Goal: Transaction & Acquisition: Purchase product/service

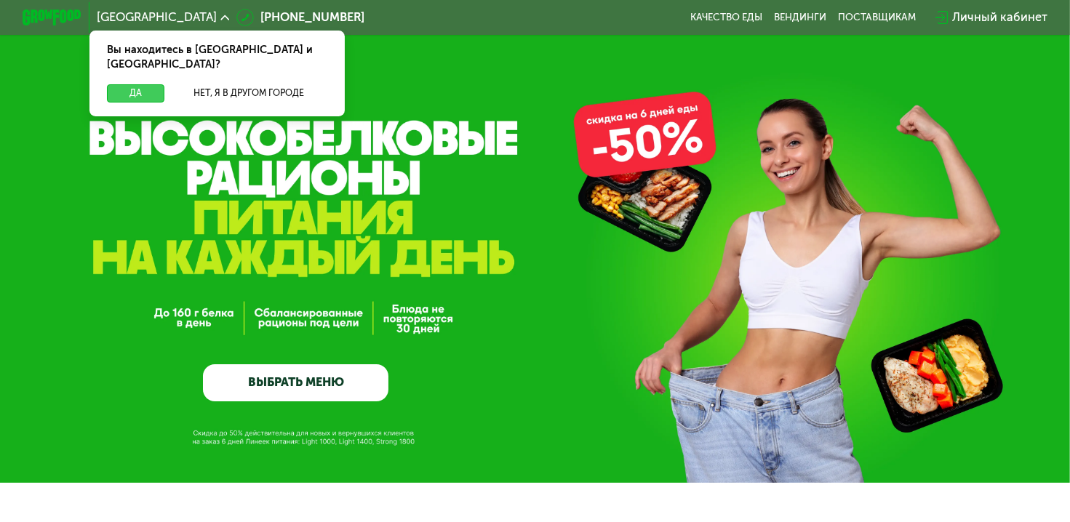
click at [137, 84] on button "Да" at bounding box center [135, 93] width 57 height 18
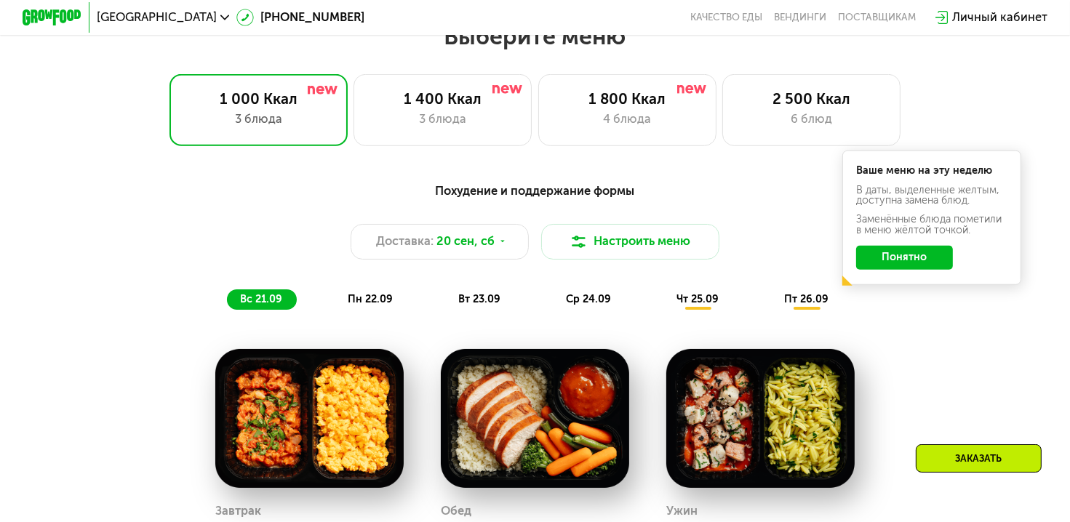
scroll to position [1018, 0]
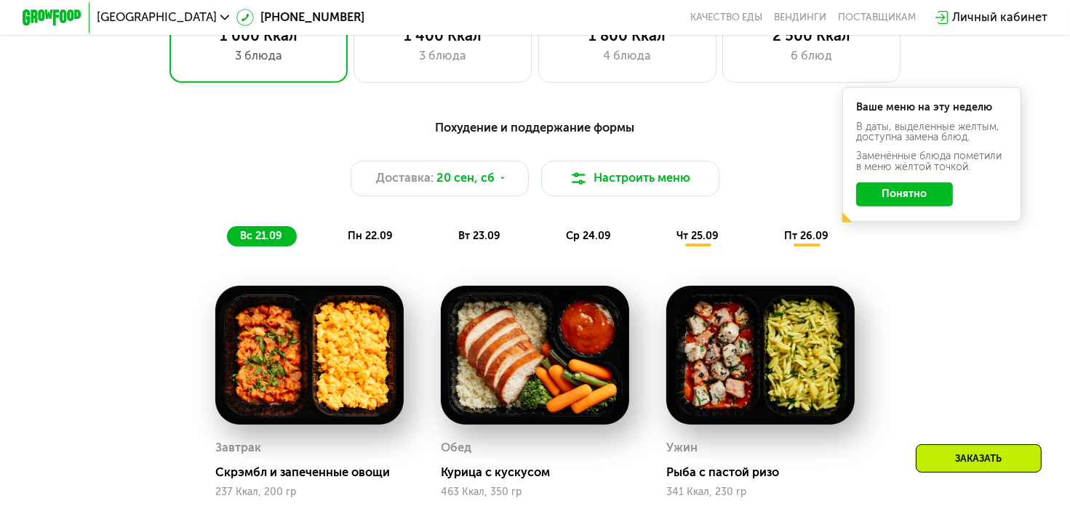
click at [878, 197] on button "Понятно" at bounding box center [904, 194] width 97 height 24
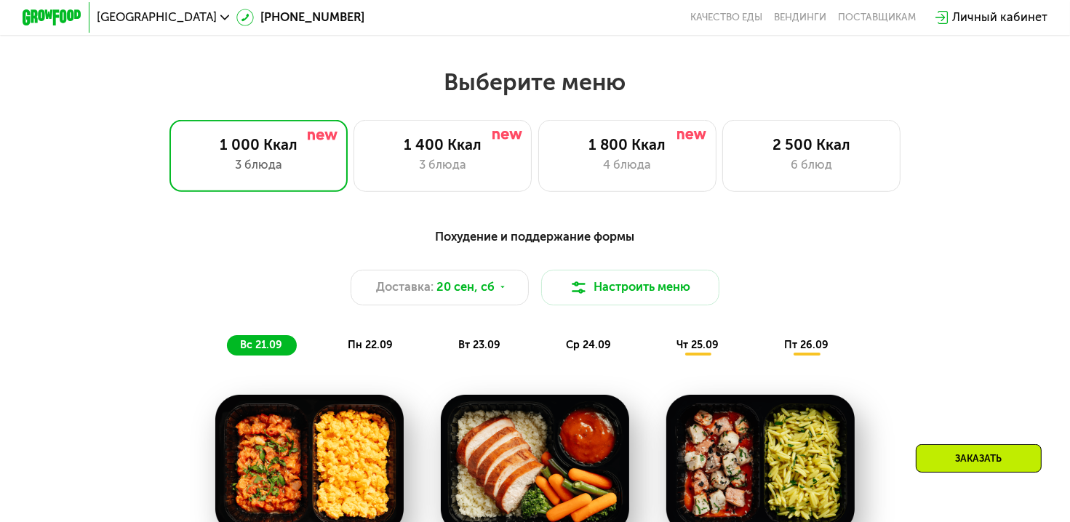
scroll to position [945, 0]
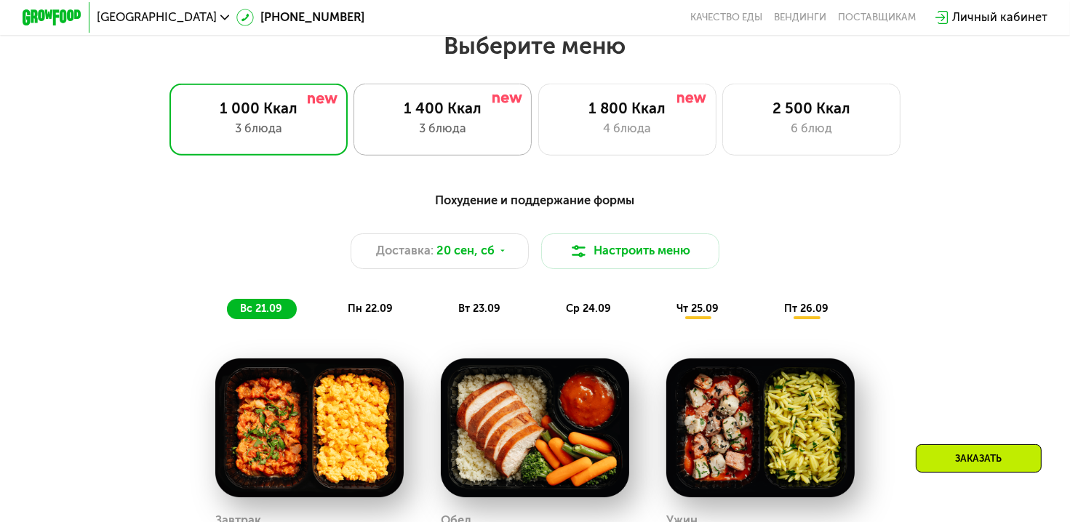
click at [420, 147] on div "1 400 Ккал 3 блюда" at bounding box center [442, 119] width 178 height 71
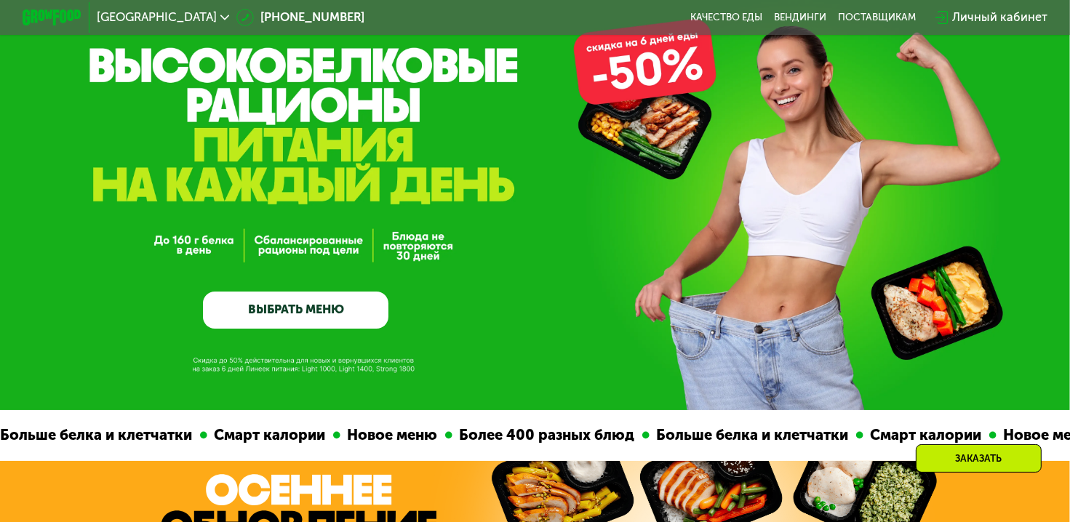
scroll to position [73, 0]
click at [326, 323] on link "ВЫБРАТЬ МЕНЮ" at bounding box center [295, 310] width 185 height 37
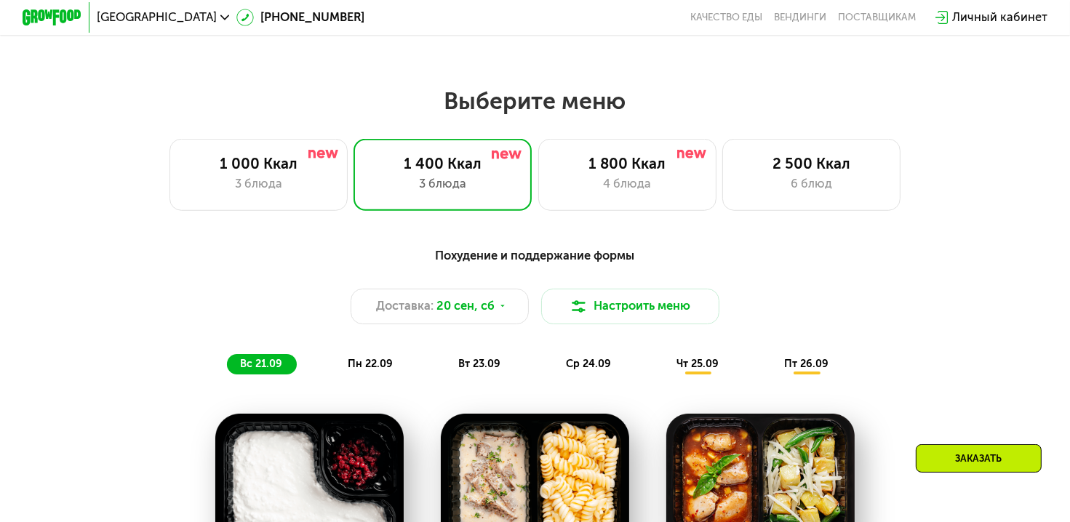
scroll to position [947, 0]
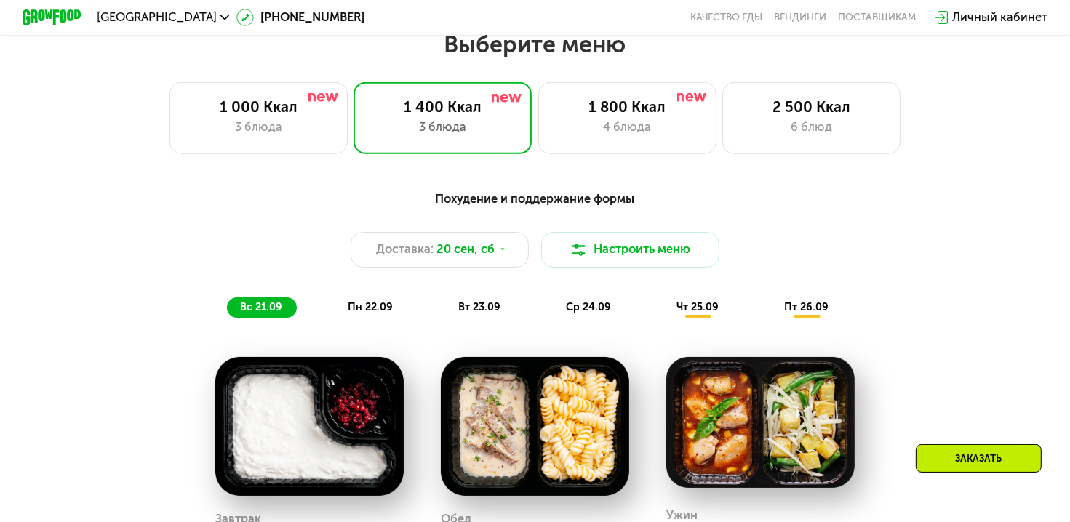
click at [968, 15] on div "Личный кабинет" at bounding box center [999, 18] width 95 height 18
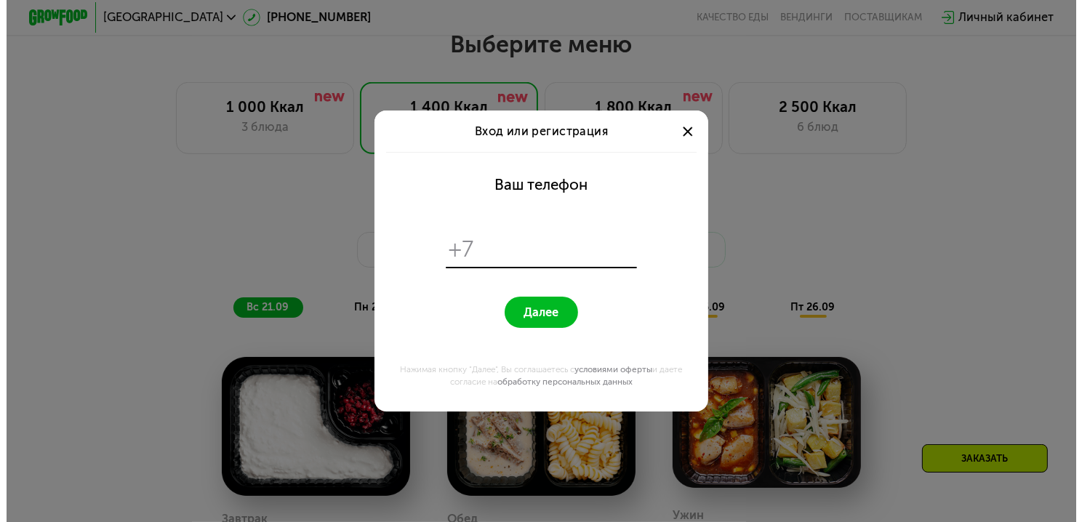
scroll to position [0, 0]
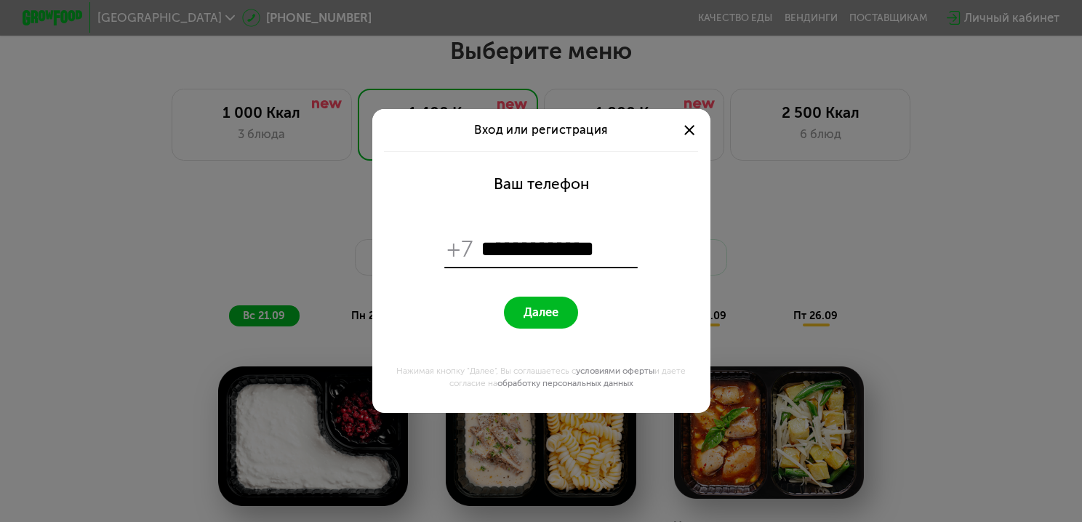
type input "**********"
click at [542, 303] on button "Далее" at bounding box center [541, 313] width 74 height 32
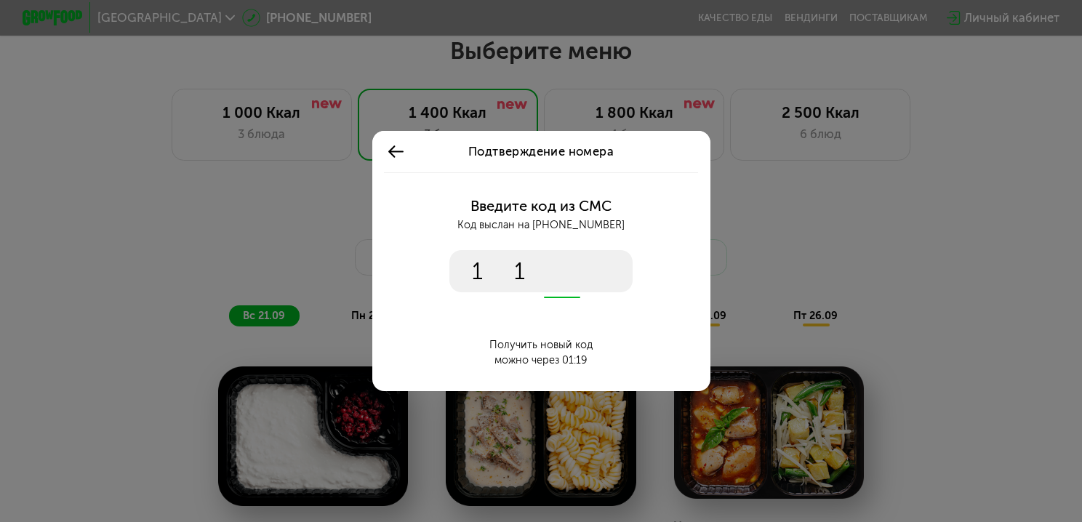
type input "****"
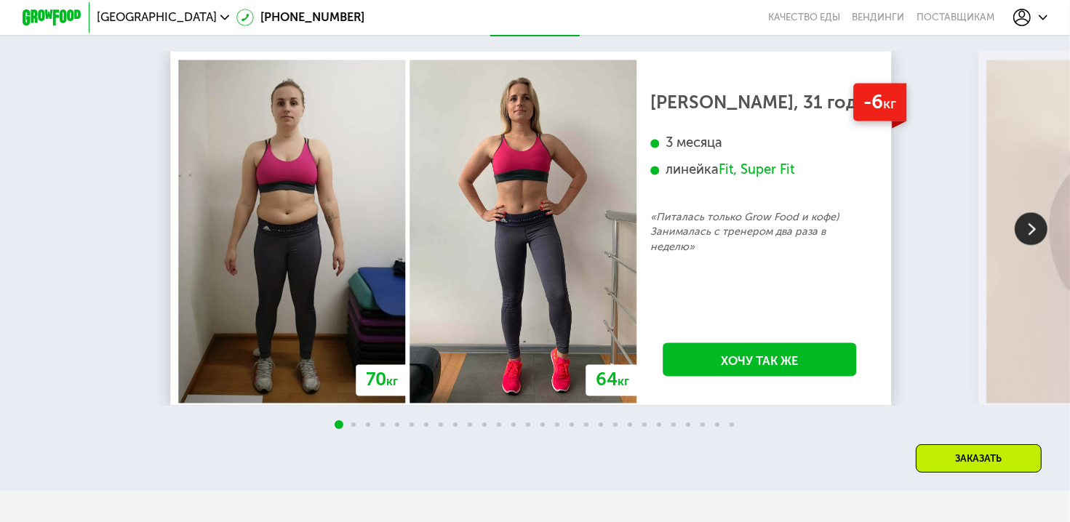
scroll to position [2837, 0]
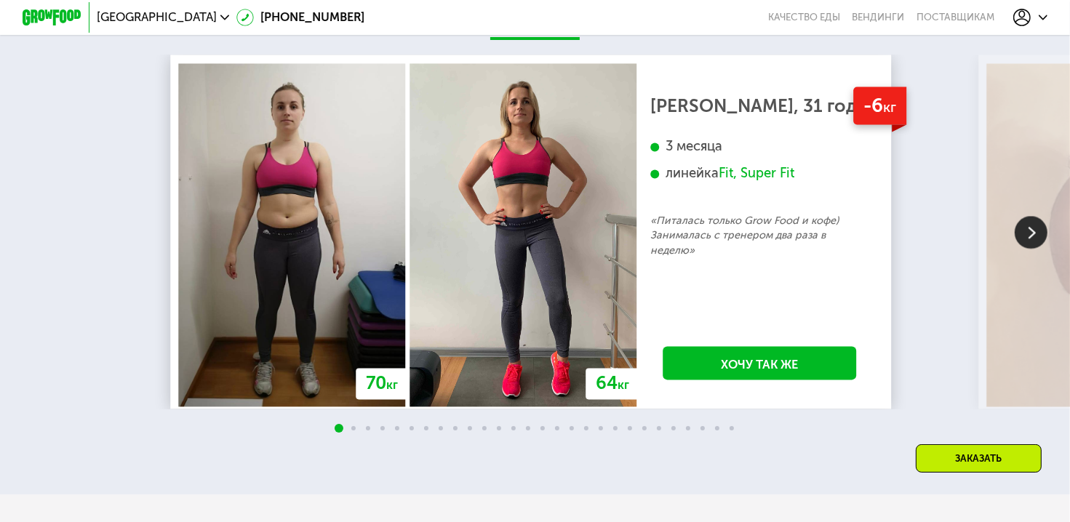
click at [1032, 248] on img at bounding box center [1030, 231] width 33 height 33
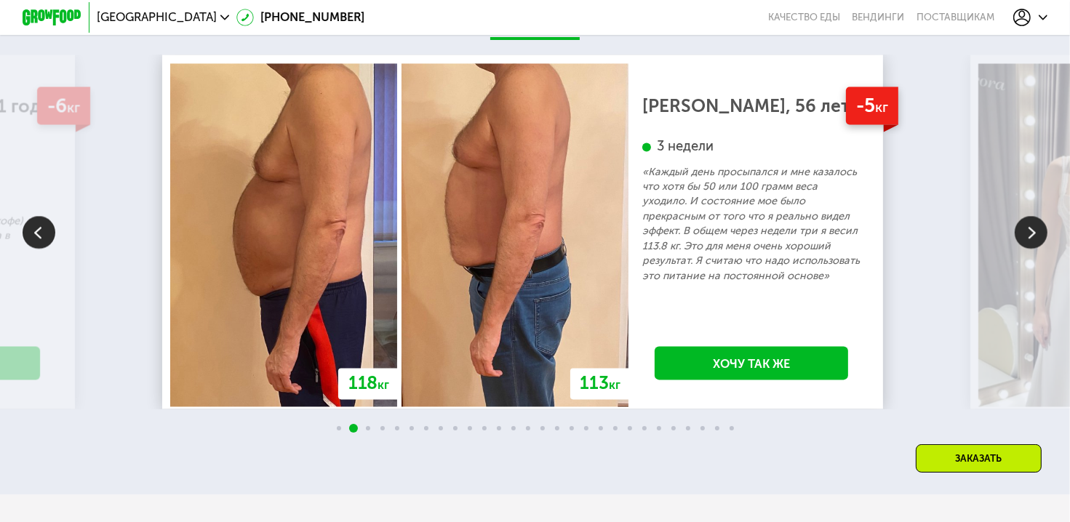
click at [1032, 248] on img at bounding box center [1030, 231] width 33 height 33
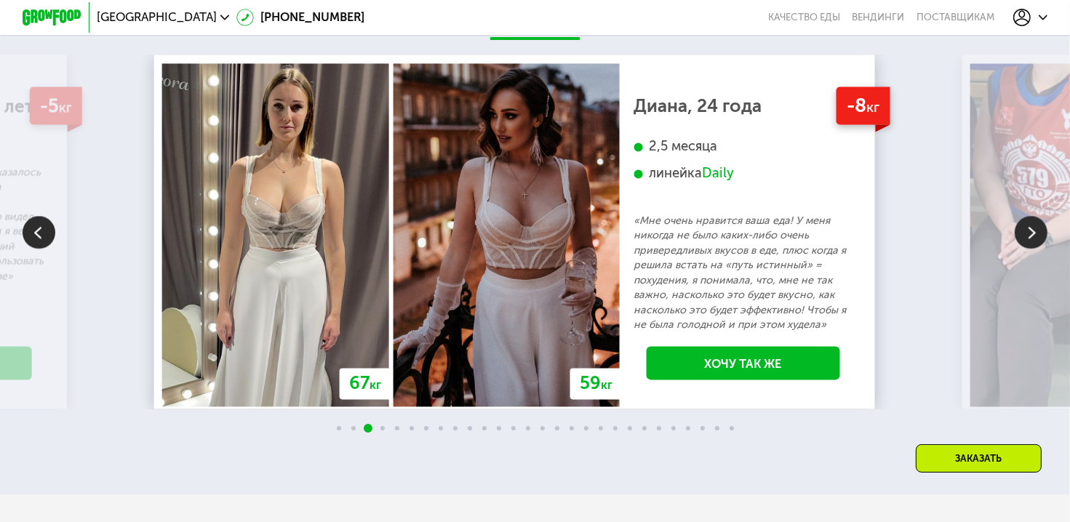
click at [1032, 248] on img at bounding box center [1030, 231] width 33 height 33
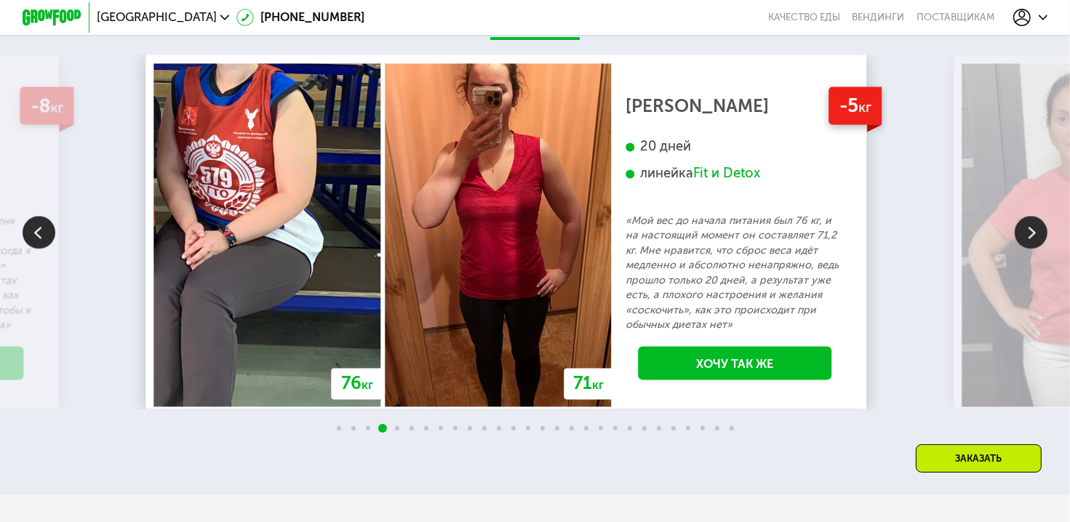
click at [1032, 248] on img at bounding box center [1030, 231] width 33 height 33
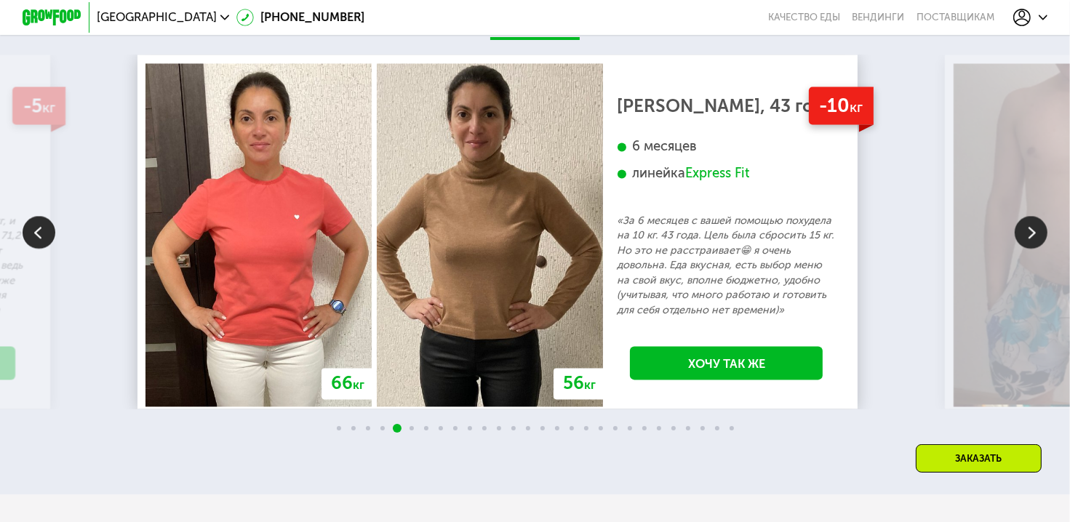
click at [1032, 248] on img at bounding box center [1030, 231] width 33 height 33
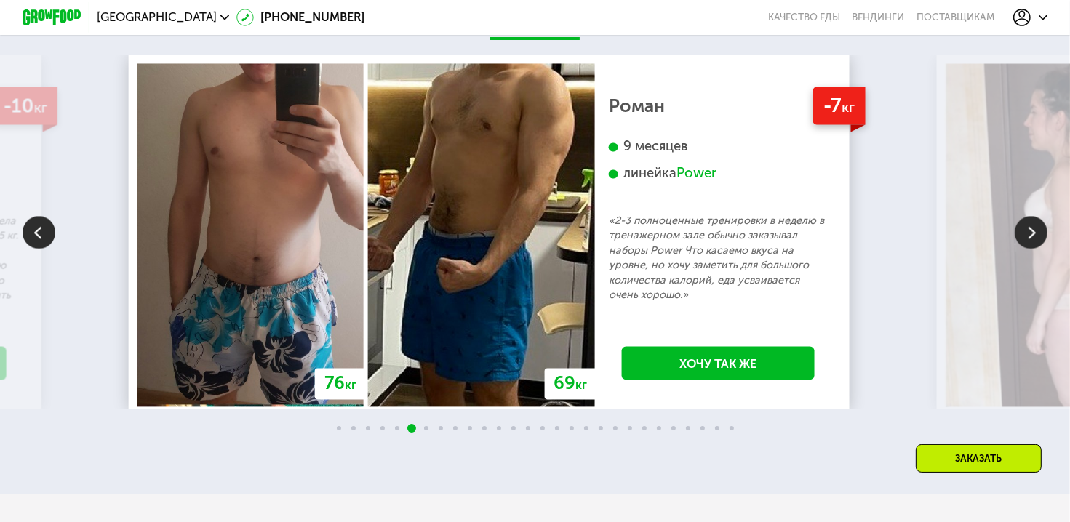
click at [1032, 248] on img at bounding box center [1030, 231] width 33 height 33
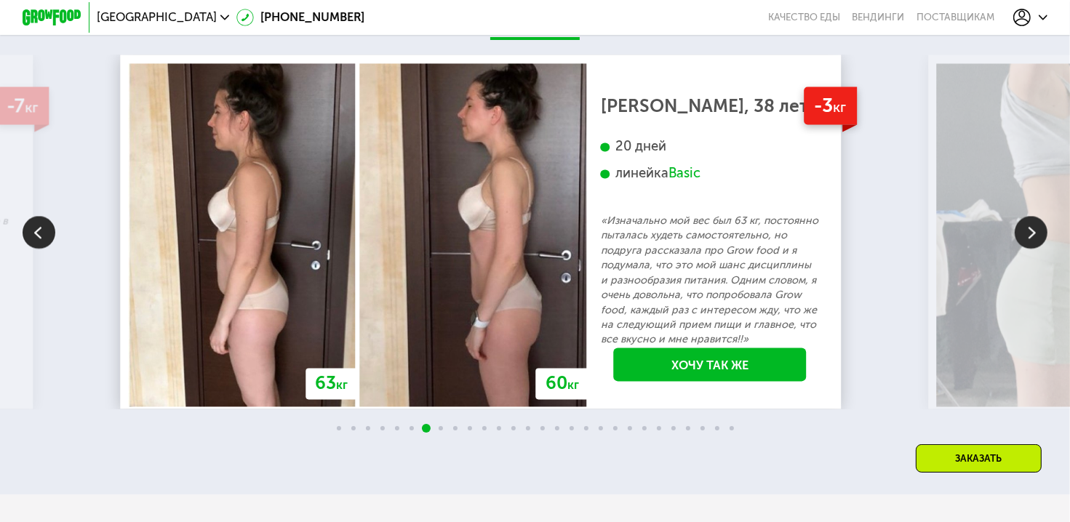
click at [1032, 248] on img at bounding box center [1030, 231] width 33 height 33
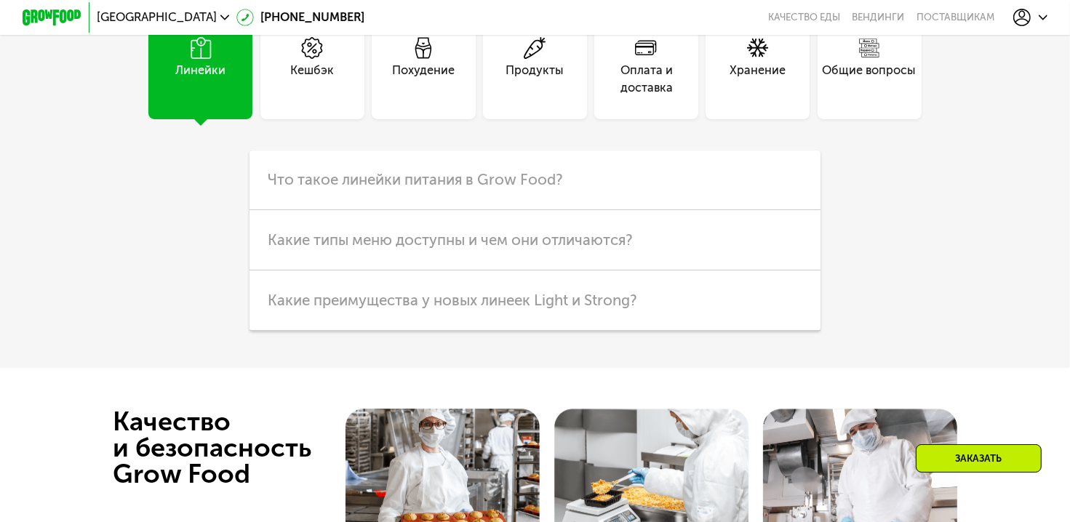
scroll to position [4000, 0]
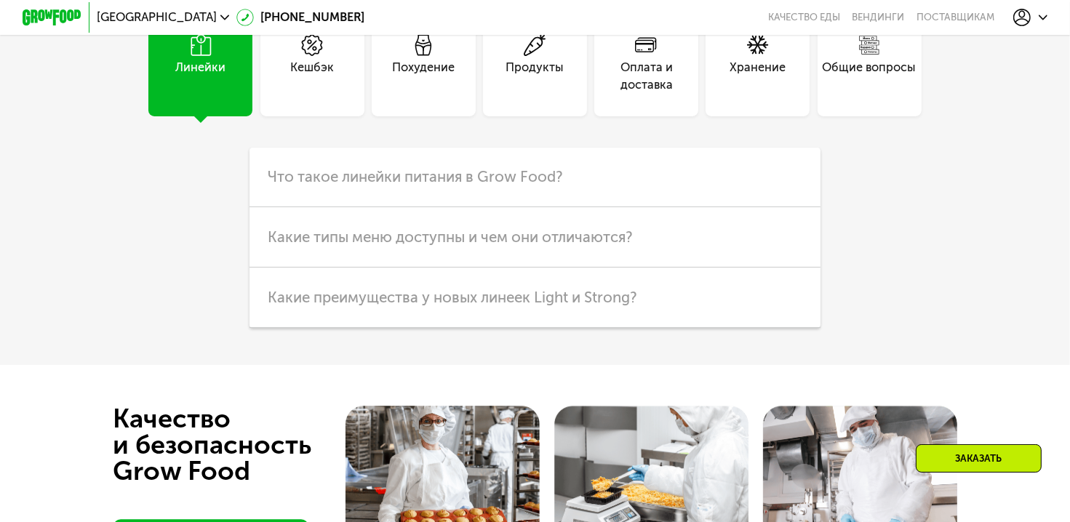
click at [322, 95] on div "Кешбэк" at bounding box center [312, 77] width 44 height 36
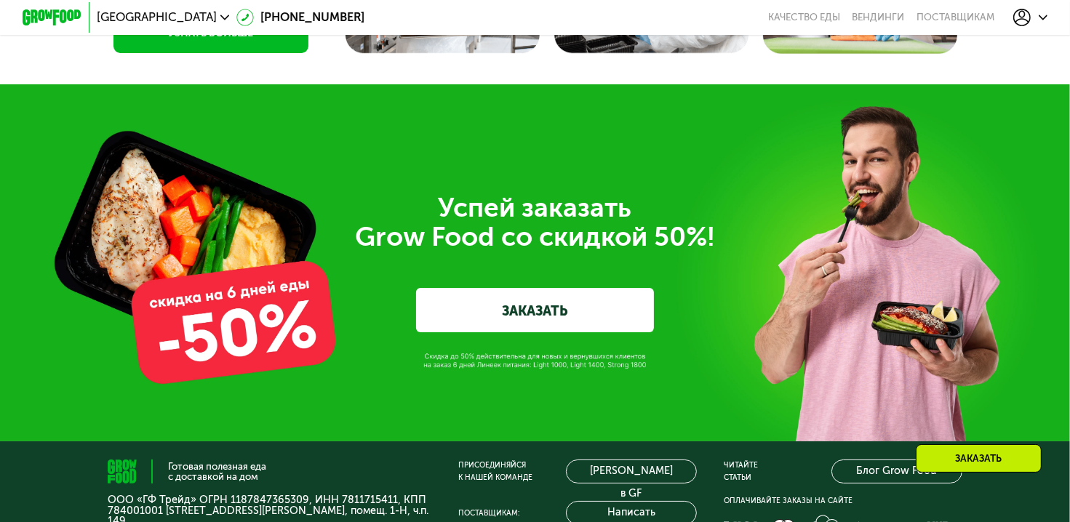
scroll to position [4655, 0]
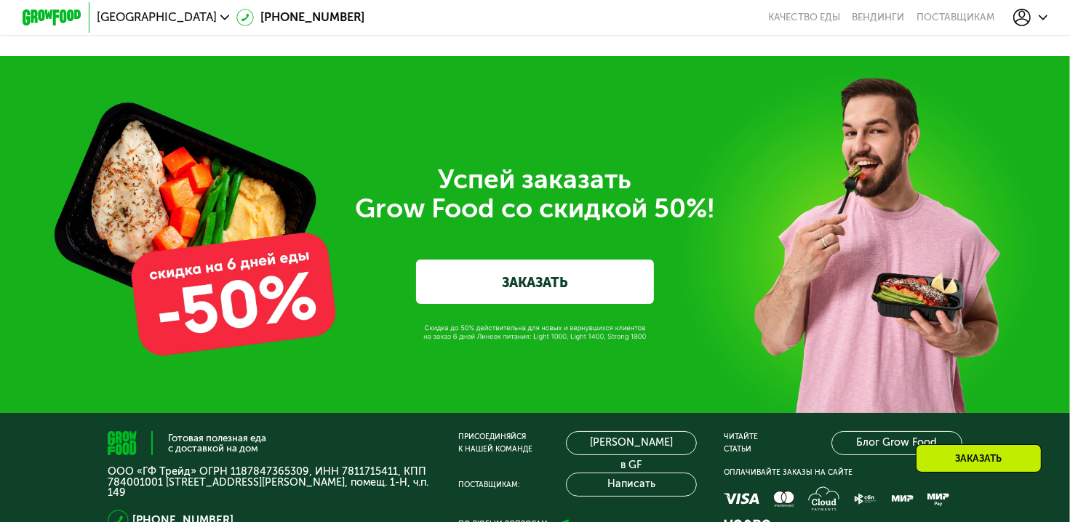
click at [484, 304] on link "ЗАКАЗАТЬ" at bounding box center [535, 282] width 238 height 44
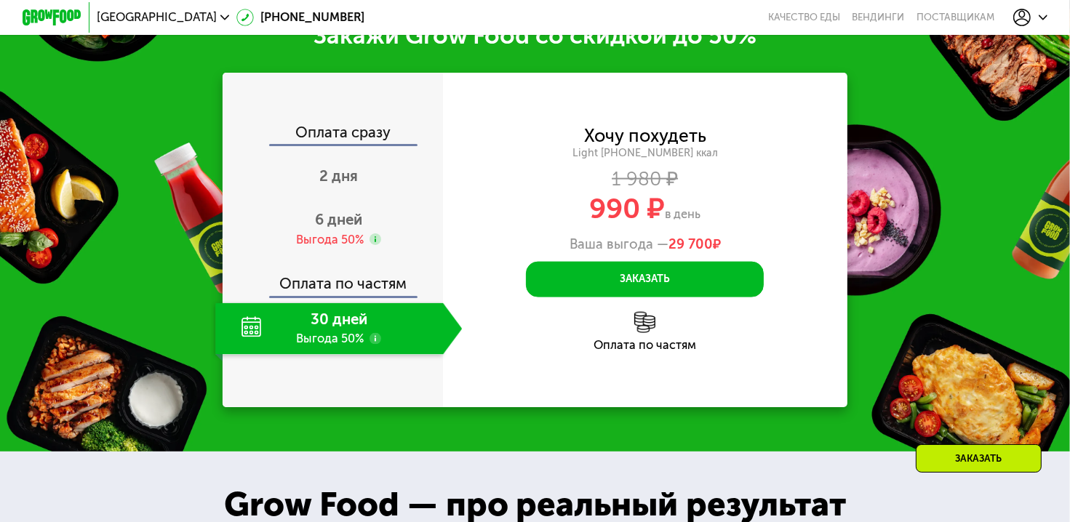
scroll to position [1760, 0]
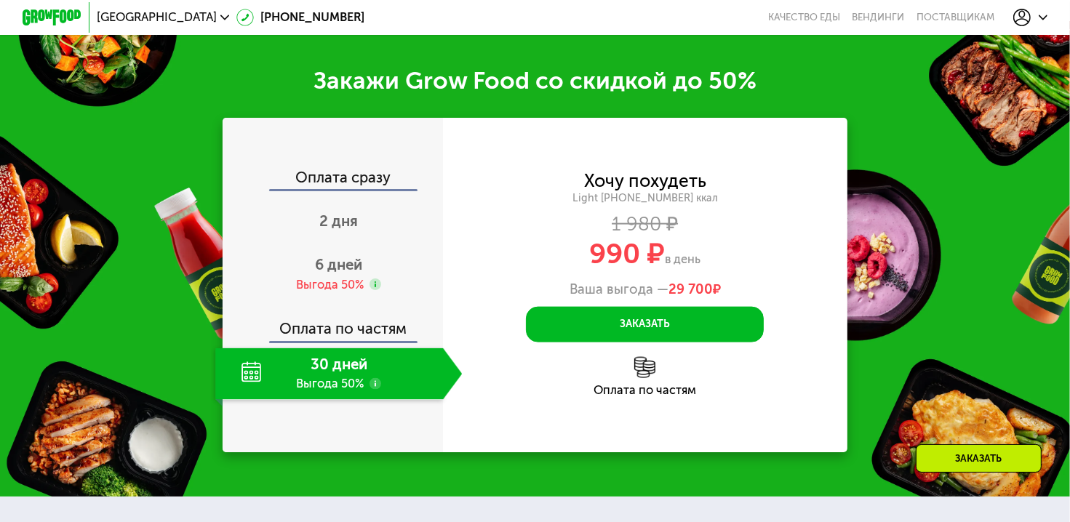
click at [325, 376] on div "30 дней Выгода 50%" at bounding box center [329, 374] width 228 height 52
click at [329, 292] on div "6 дней Выгода 50%" at bounding box center [338, 275] width 246 height 52
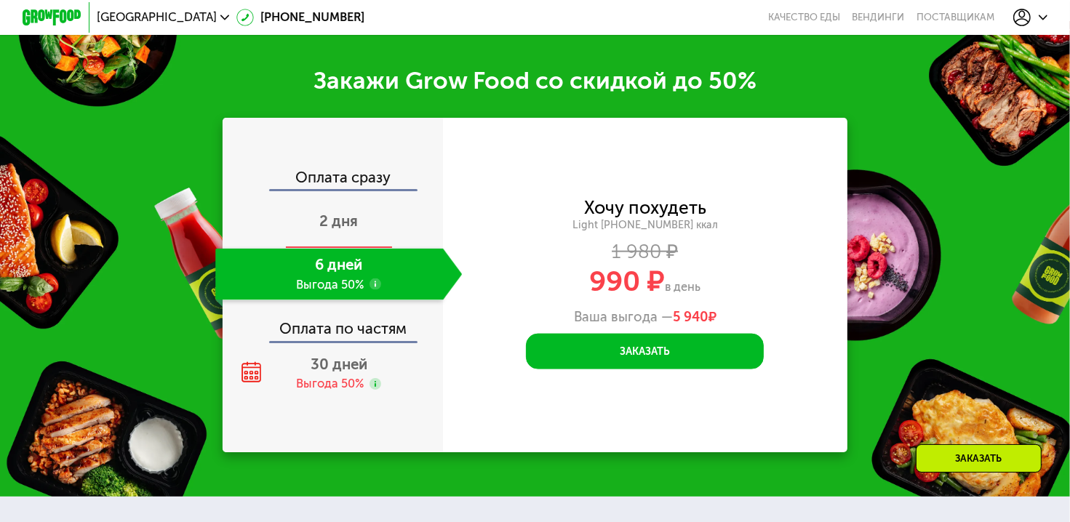
click at [326, 230] on span "2 дня" at bounding box center [338, 220] width 39 height 17
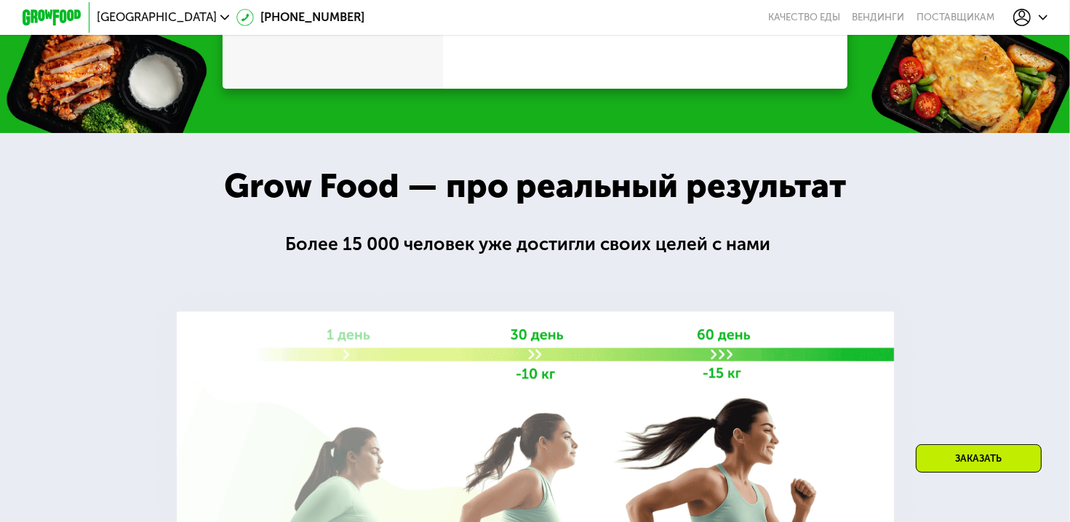
scroll to position [1800, 0]
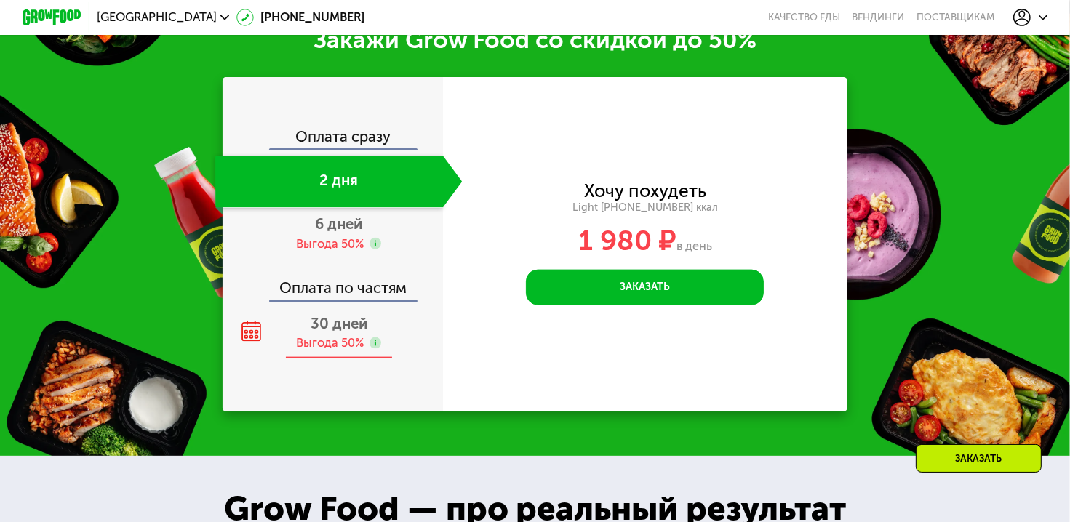
click at [334, 332] on span "30 дней" at bounding box center [338, 323] width 57 height 17
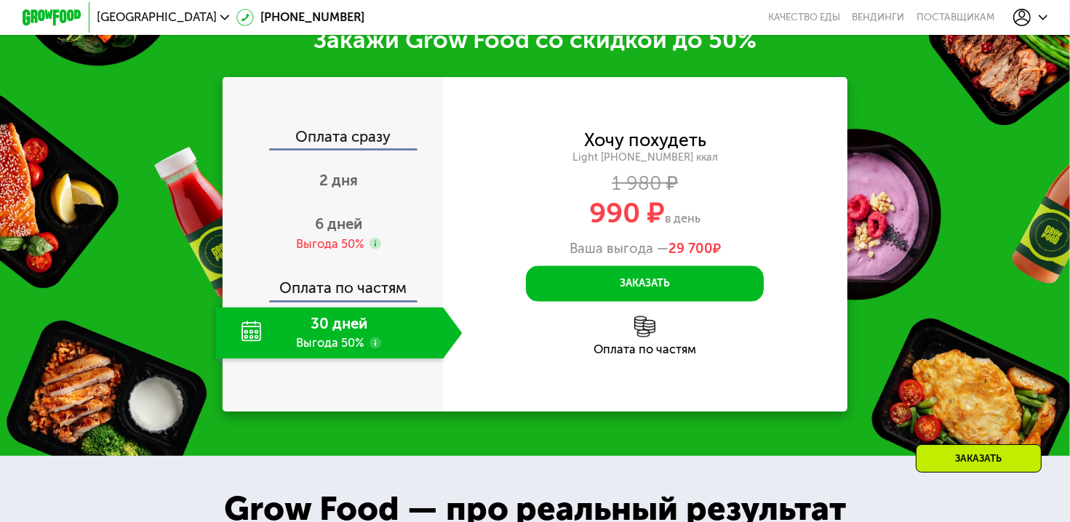
drag, startPoint x: 557, startPoint y: 221, endPoint x: 713, endPoint y: 233, distance: 156.1
click at [713, 228] on div "990 ₽ в день" at bounding box center [645, 213] width 404 height 28
click at [481, 300] on div "Хочу похудеть Light [PHONE_NUMBER] ккал 1 980 ₽ 990 ₽ в день Ваша выгода — 29 7…" at bounding box center [645, 216] width 404 height 169
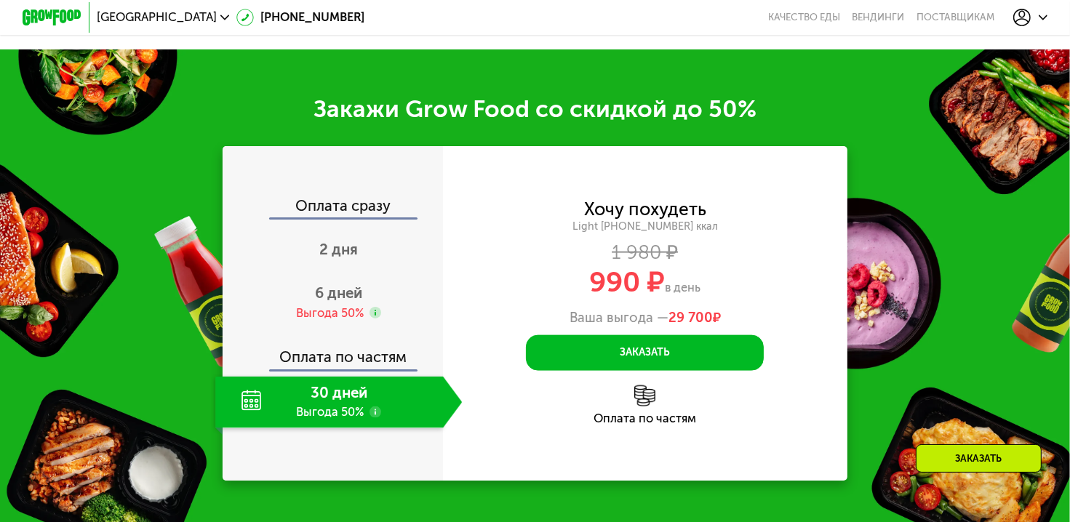
scroll to position [1873, 0]
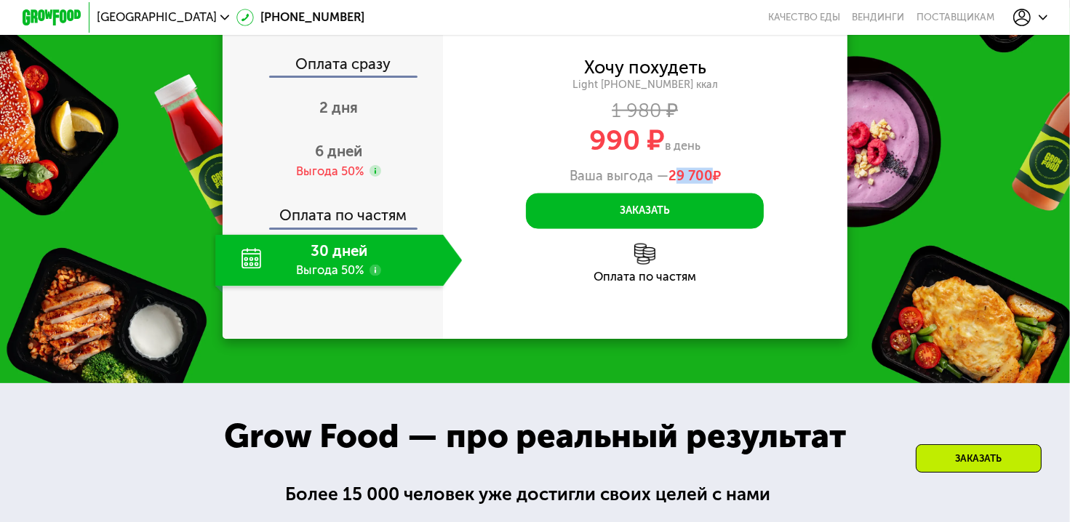
drag, startPoint x: 674, startPoint y: 193, endPoint x: 713, endPoint y: 190, distance: 38.7
click at [713, 184] on span "29 700 ₽" at bounding box center [694, 176] width 52 height 16
click at [324, 160] on span "6 дней" at bounding box center [338, 151] width 47 height 17
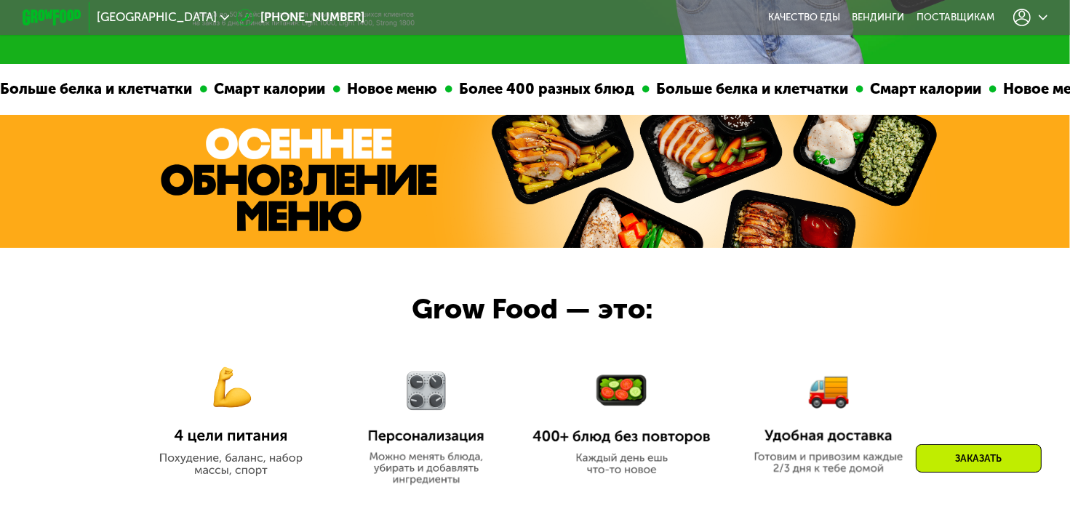
scroll to position [0, 0]
